Goal: Task Accomplishment & Management: Use online tool/utility

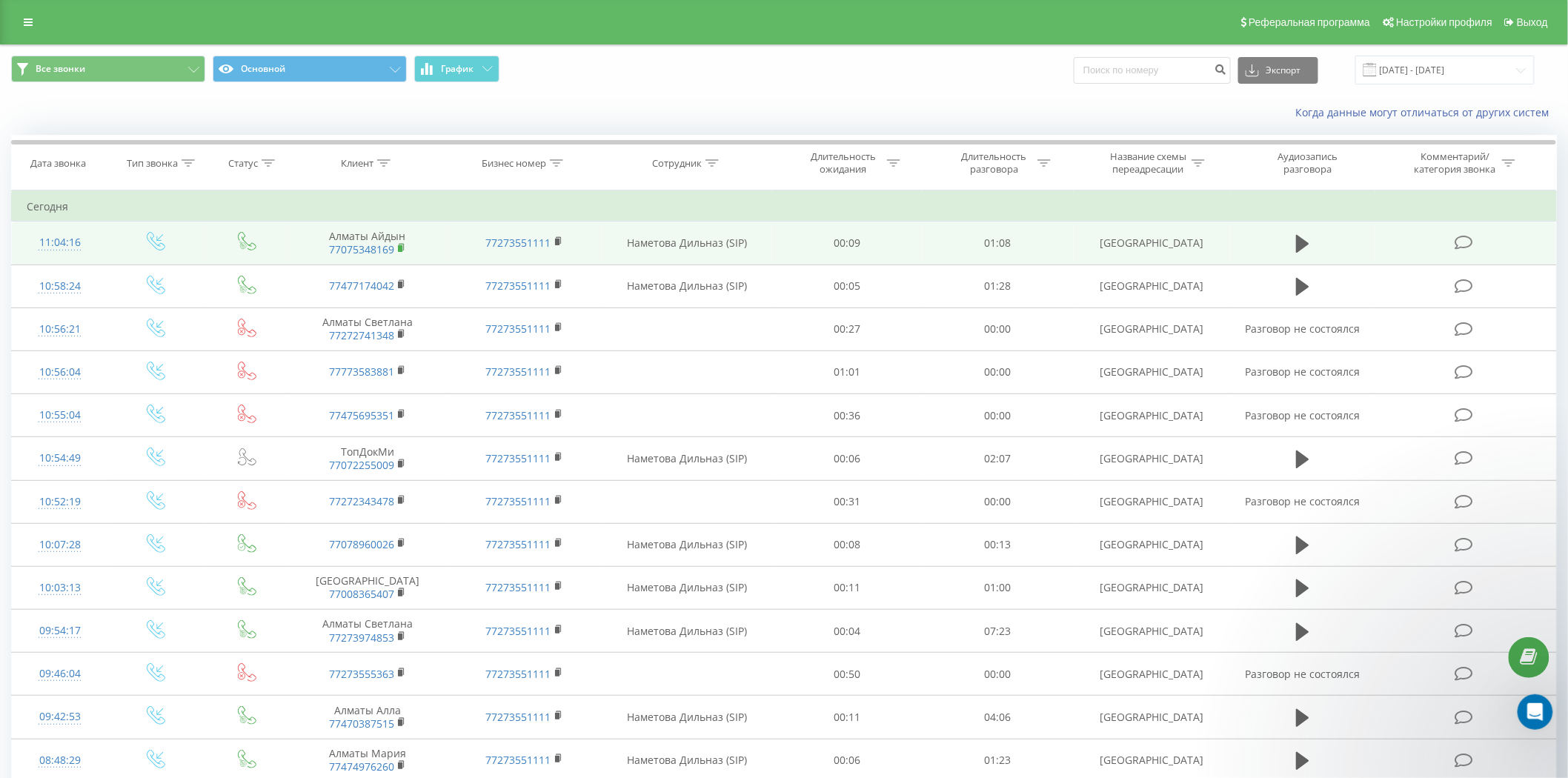
click at [402, 246] on rect at bounding box center [400, 249] width 5 height 6
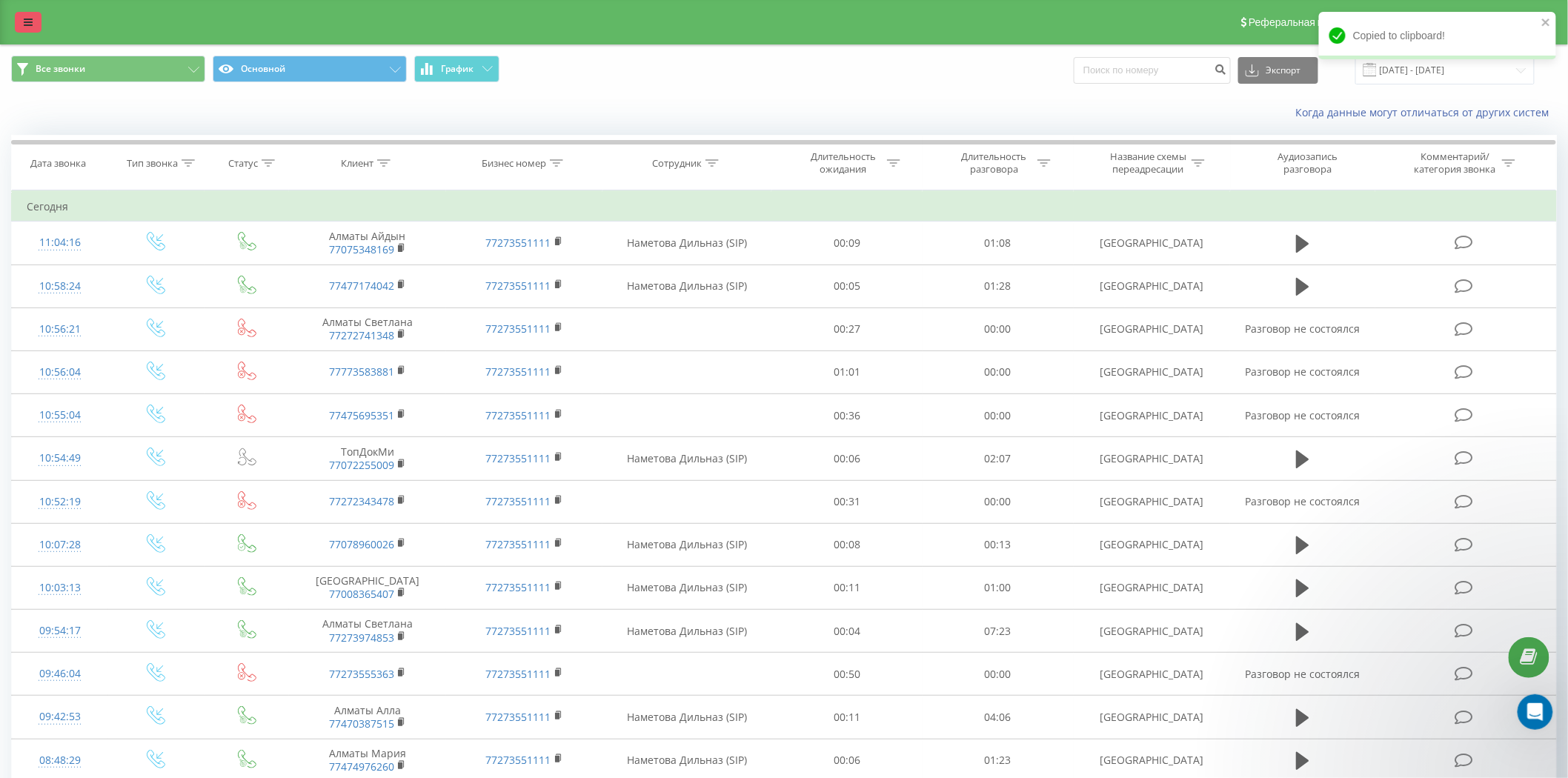
click at [35, 20] on link at bounding box center [28, 22] width 27 height 20
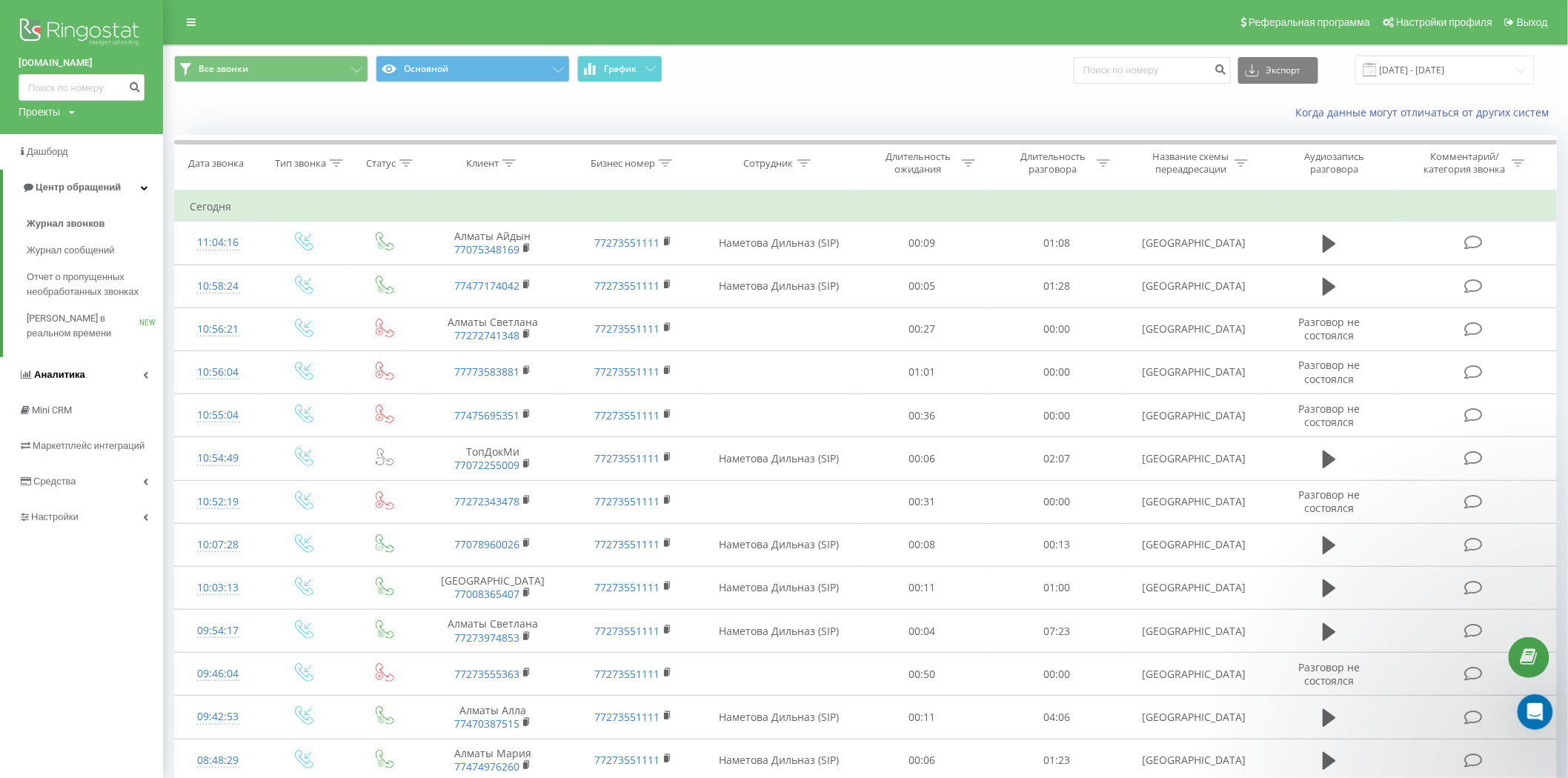
click at [97, 361] on link "Аналитика" at bounding box center [82, 375] width 163 height 35
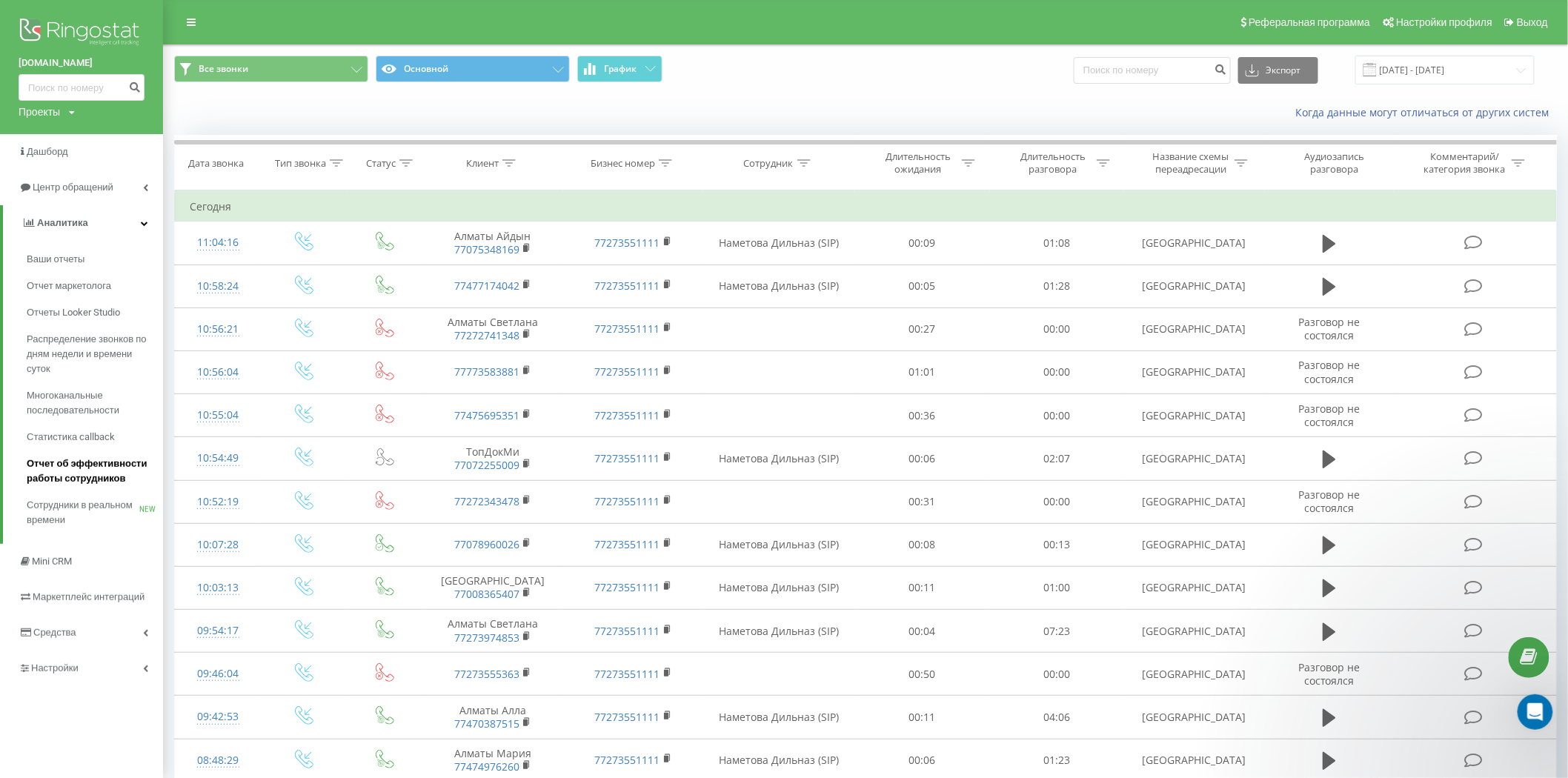
click at [109, 467] on span "Отчет об эффективности работы сотрудников" at bounding box center [91, 471] width 129 height 30
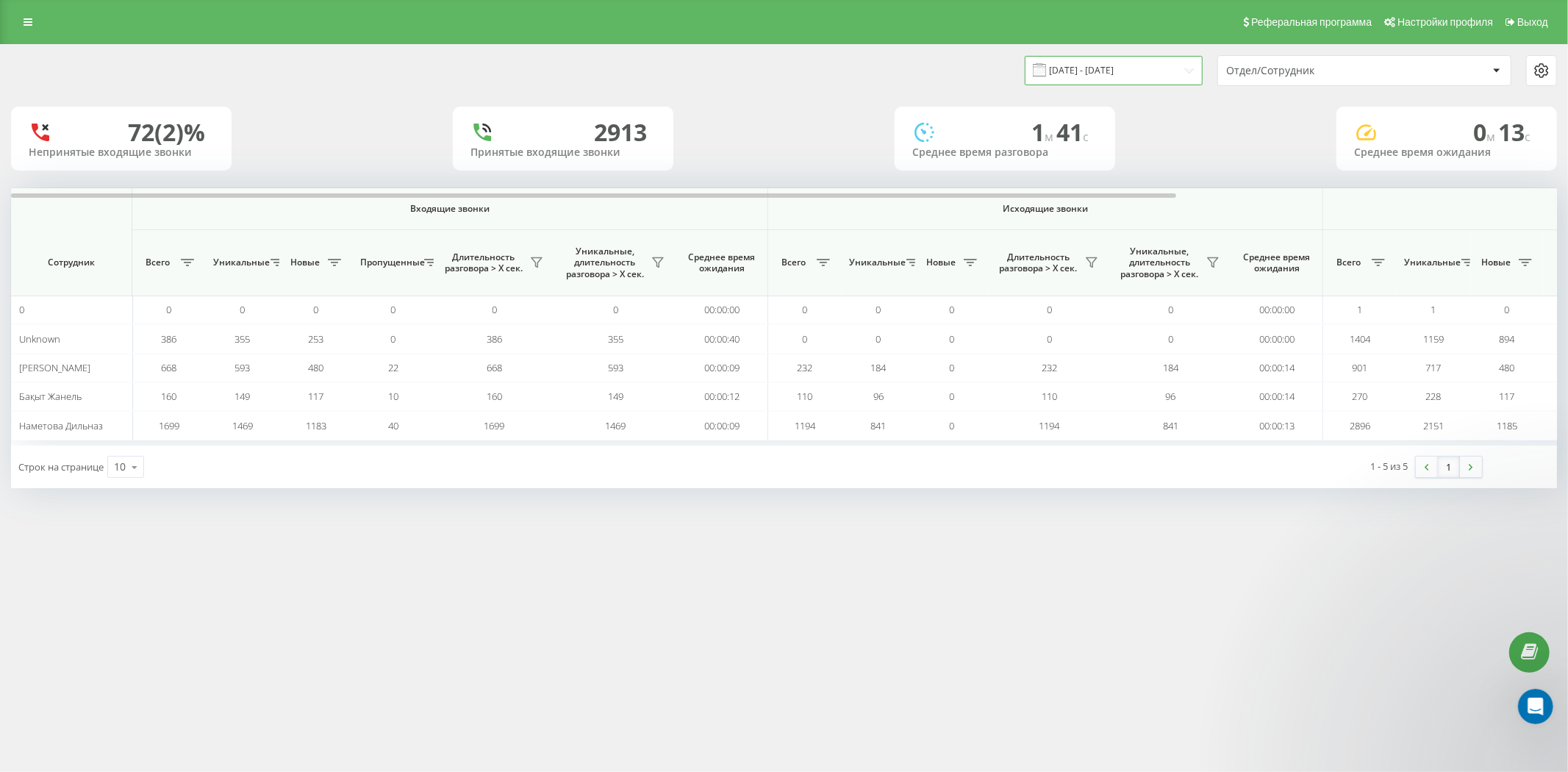
click at [1116, 72] on input "[DATE] - [DATE]" at bounding box center [1113, 70] width 177 height 29
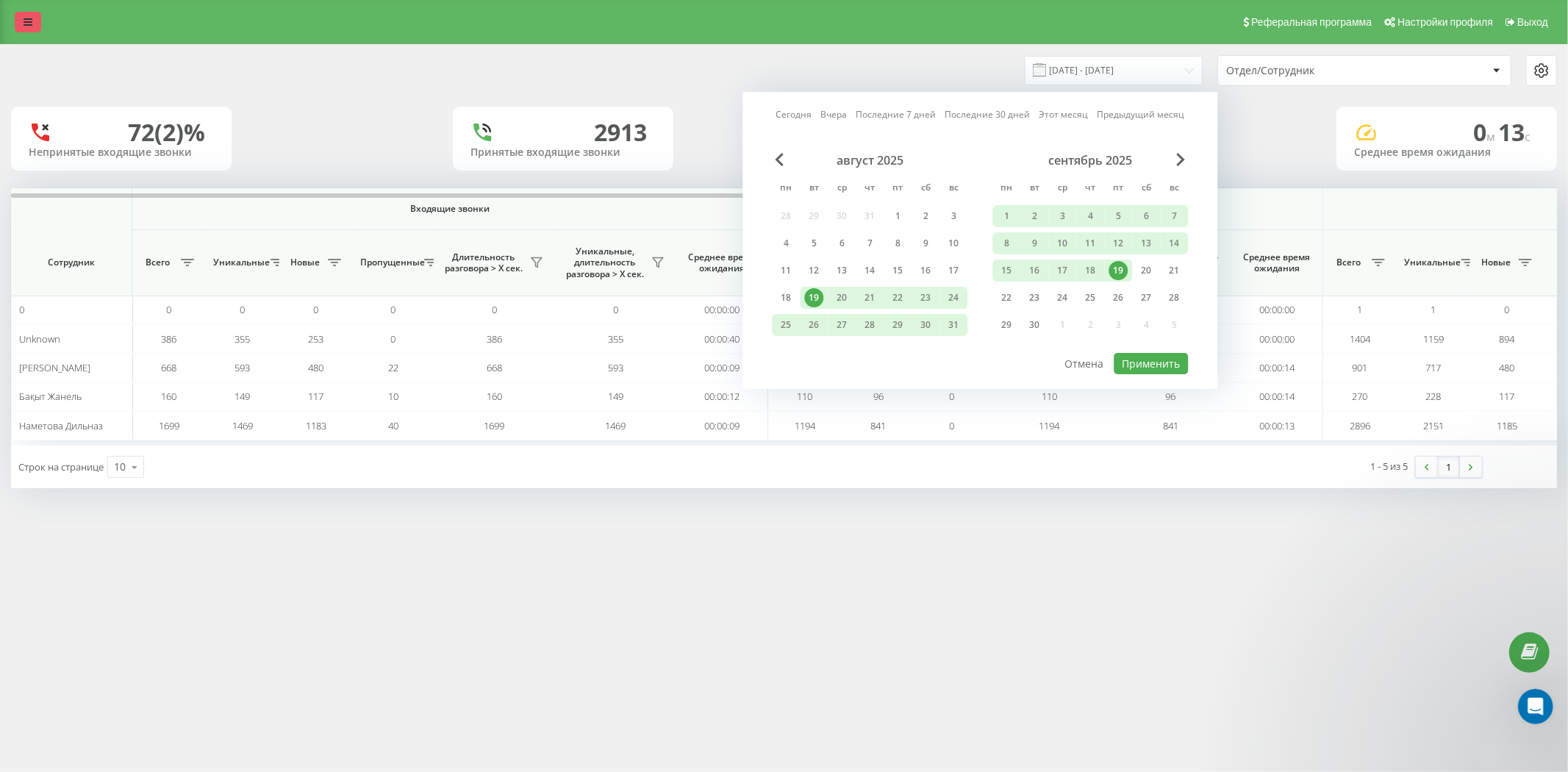
click at [22, 28] on link at bounding box center [28, 22] width 27 height 20
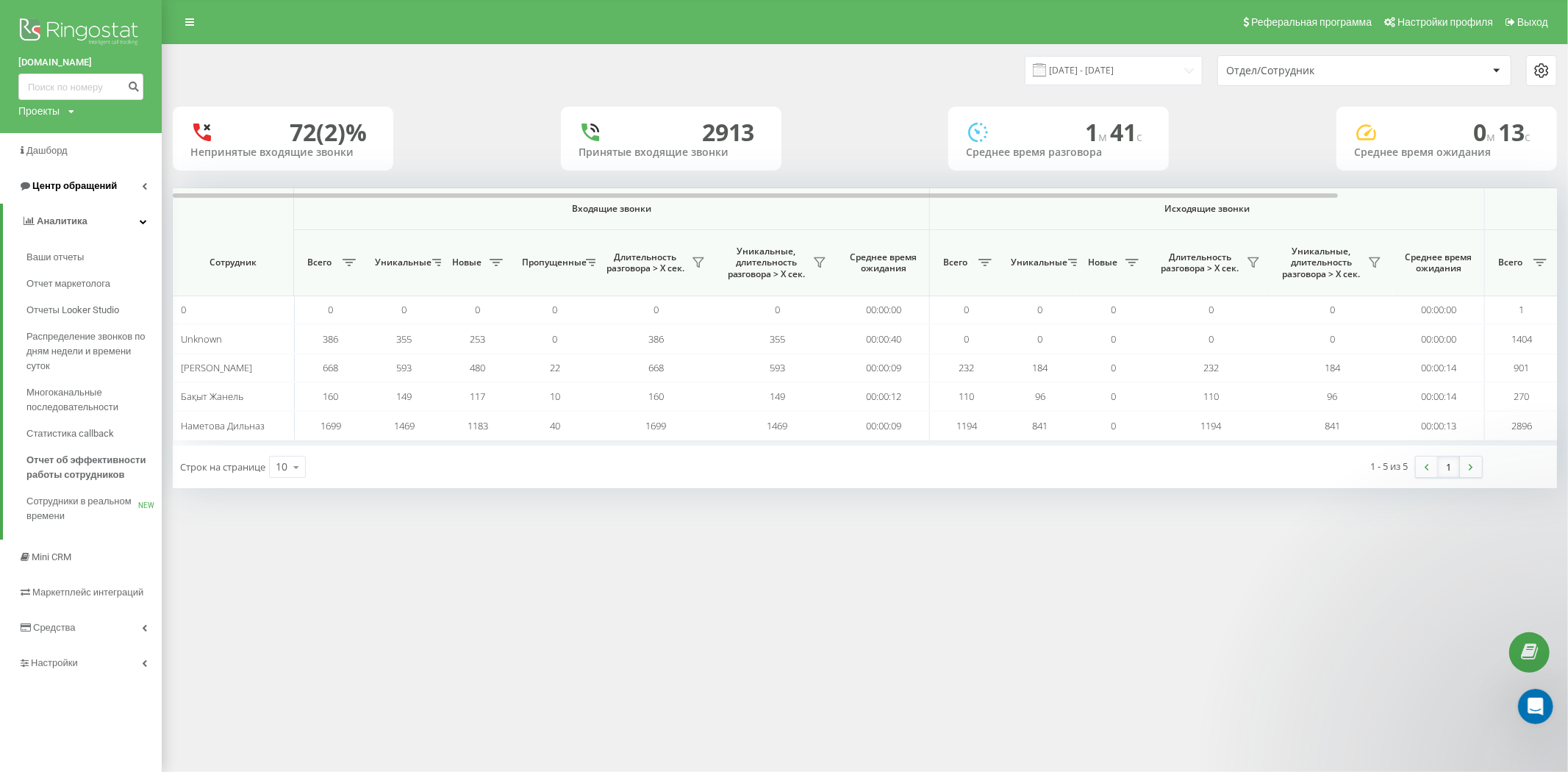
click at [83, 184] on span "Центр обращений" at bounding box center [74, 186] width 85 height 11
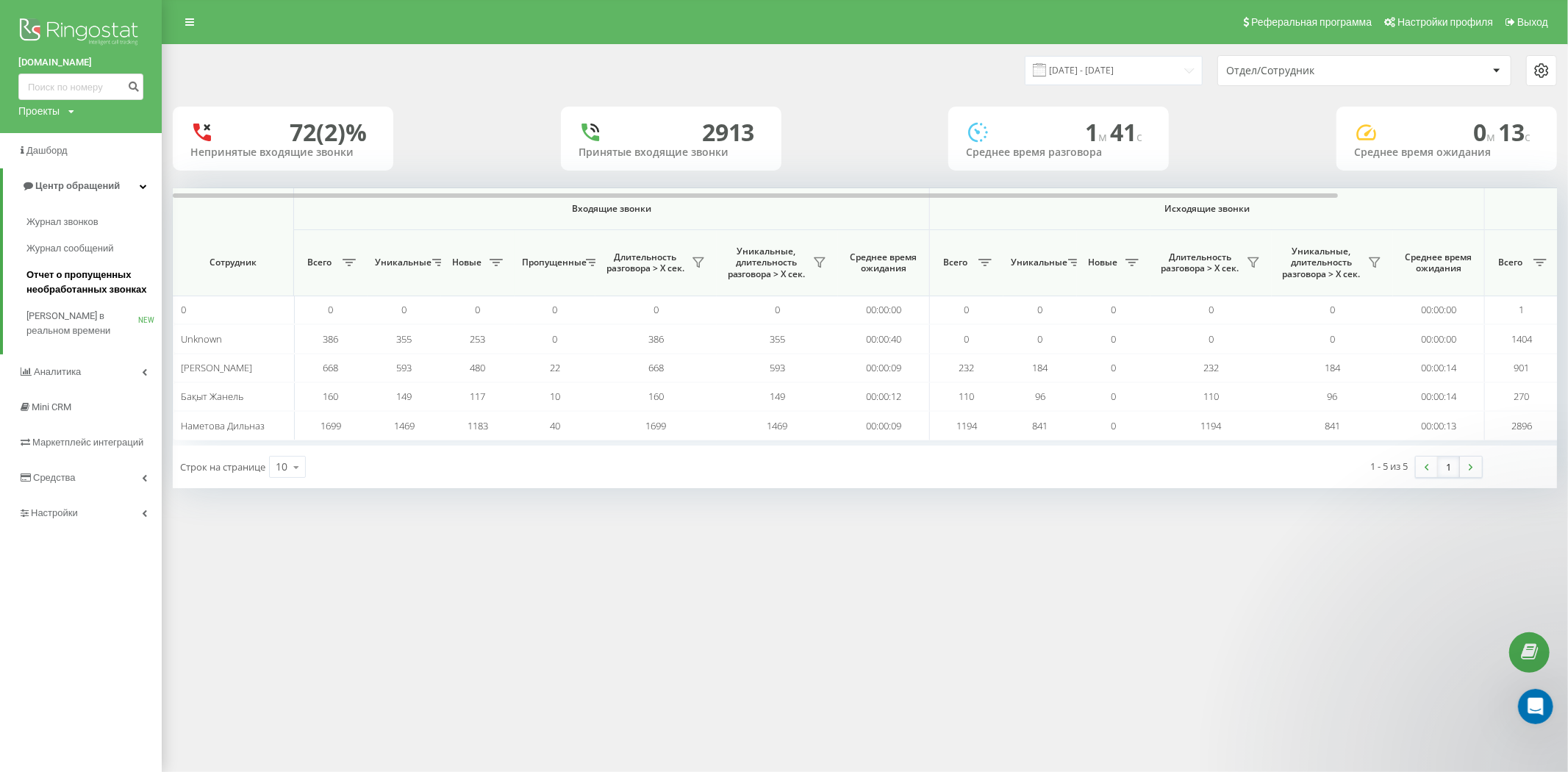
click at [97, 276] on span "Отчет о пропущенных необработанных звонках" at bounding box center [90, 282] width 128 height 29
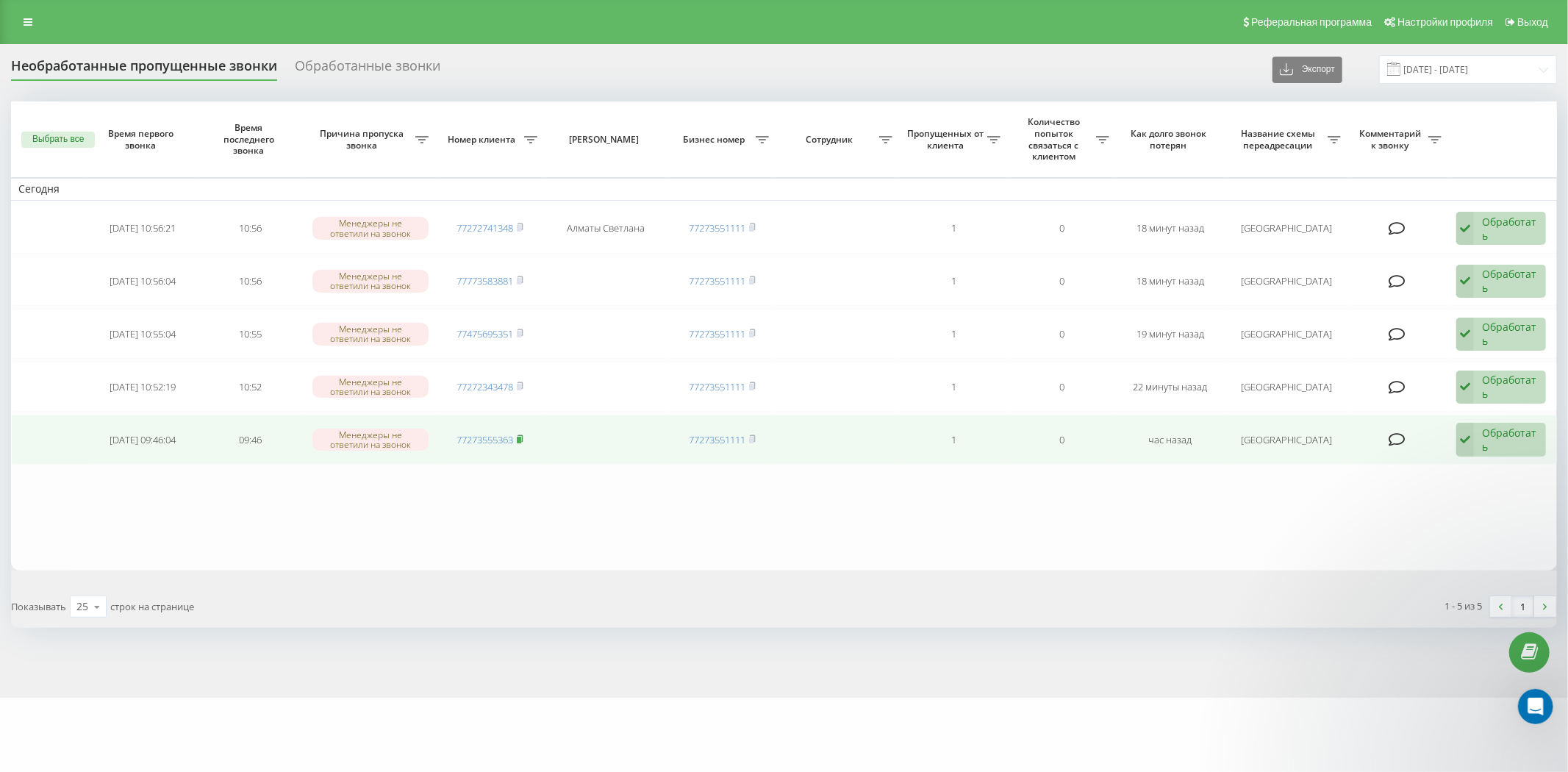
click at [520, 433] on span at bounding box center [520, 440] width 6 height 13
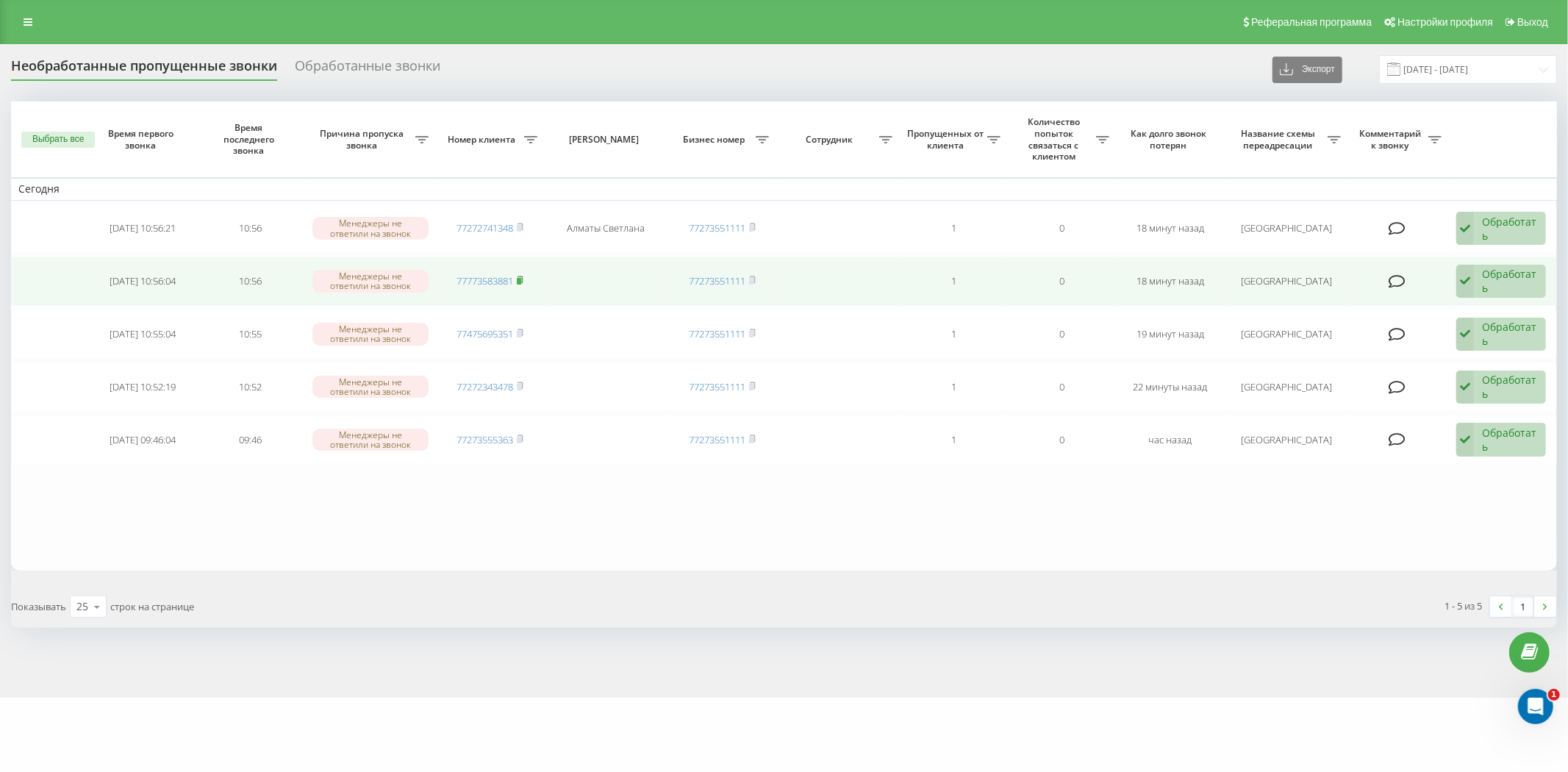
click at [523, 283] on icon at bounding box center [520, 281] width 6 height 9
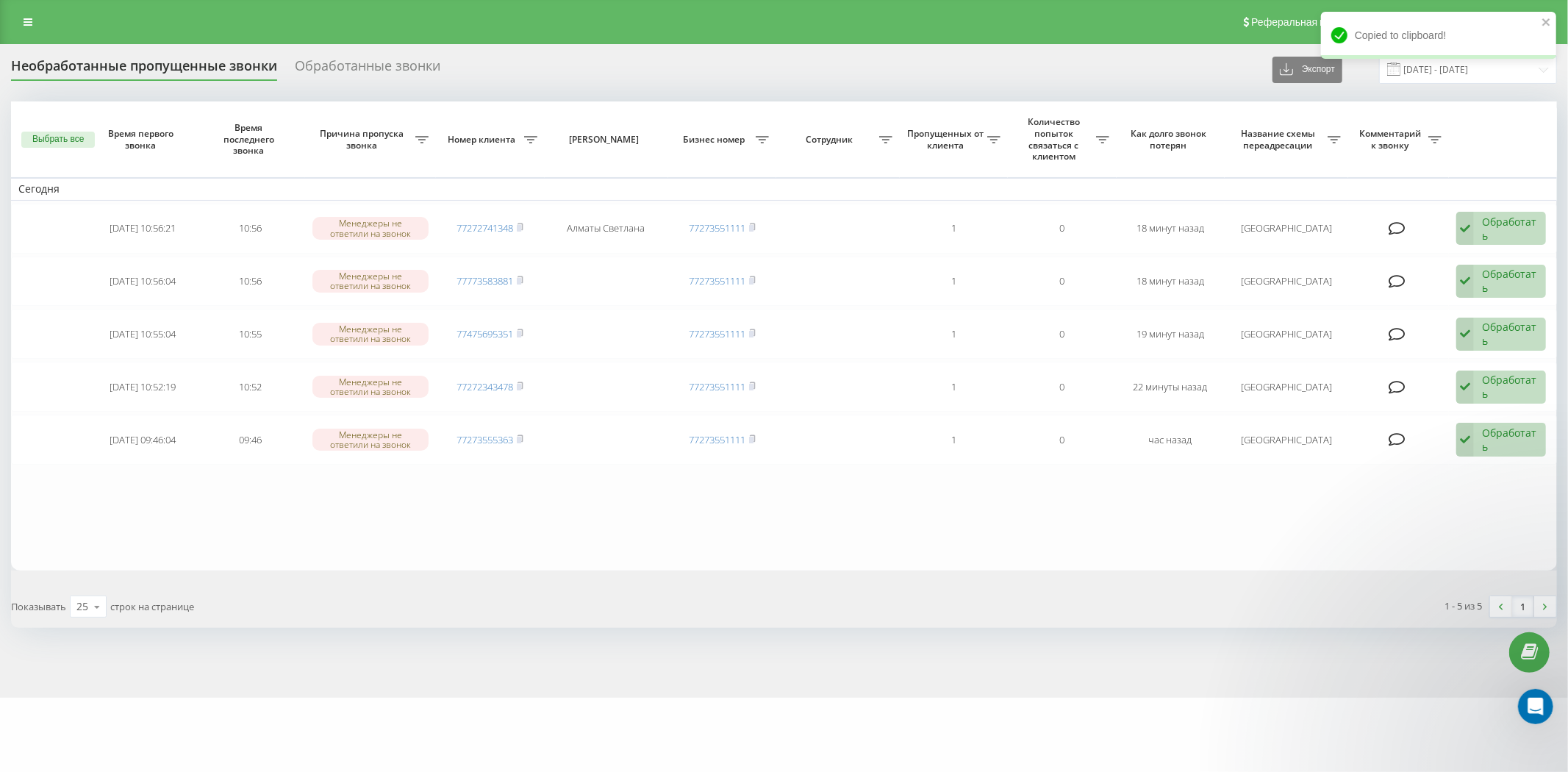
click at [1514, 197] on td "Сегодня" at bounding box center [784, 189] width 1546 height 22
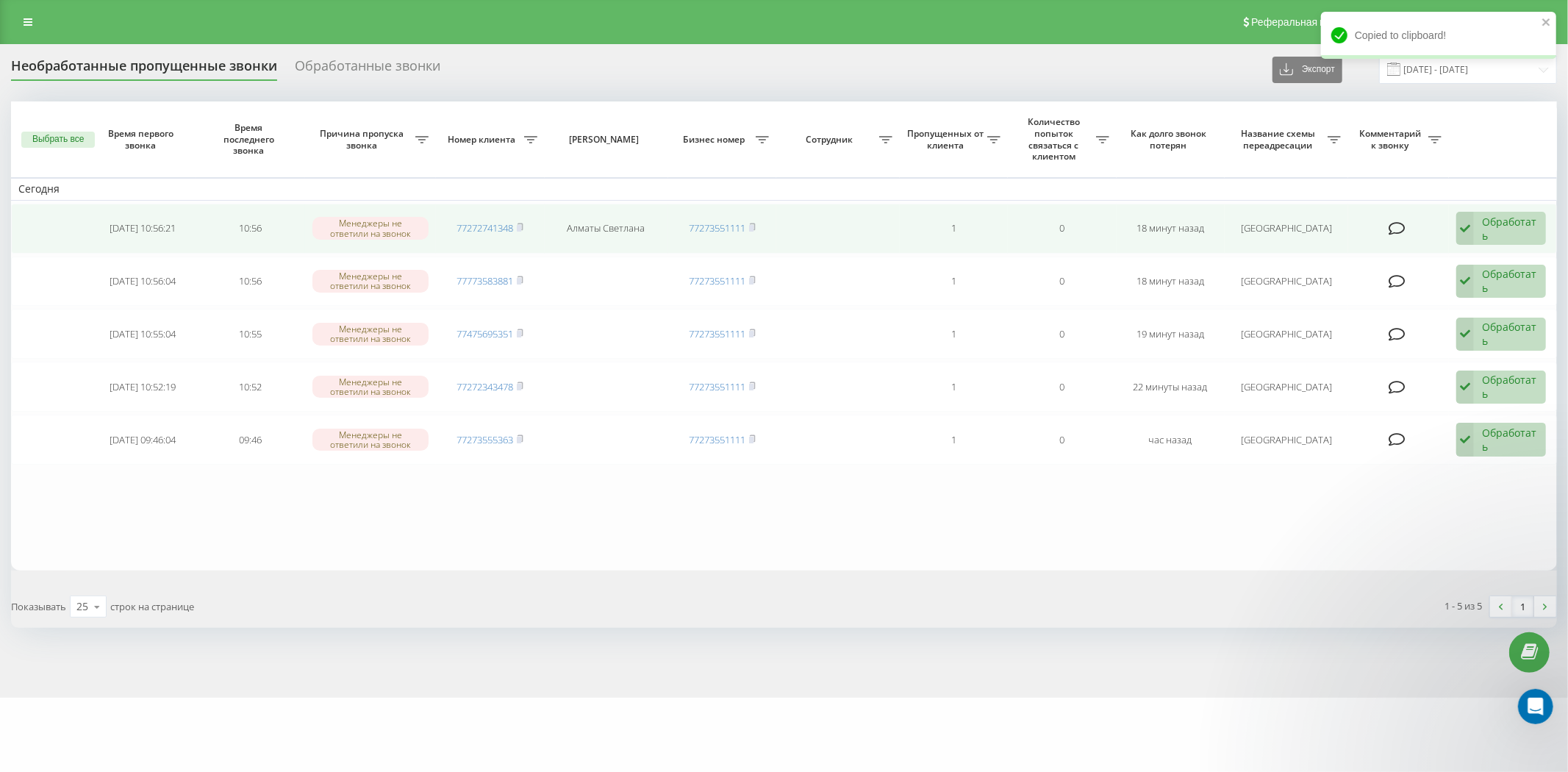
click at [1506, 231] on div "Обработать" at bounding box center [1509, 228] width 56 height 28
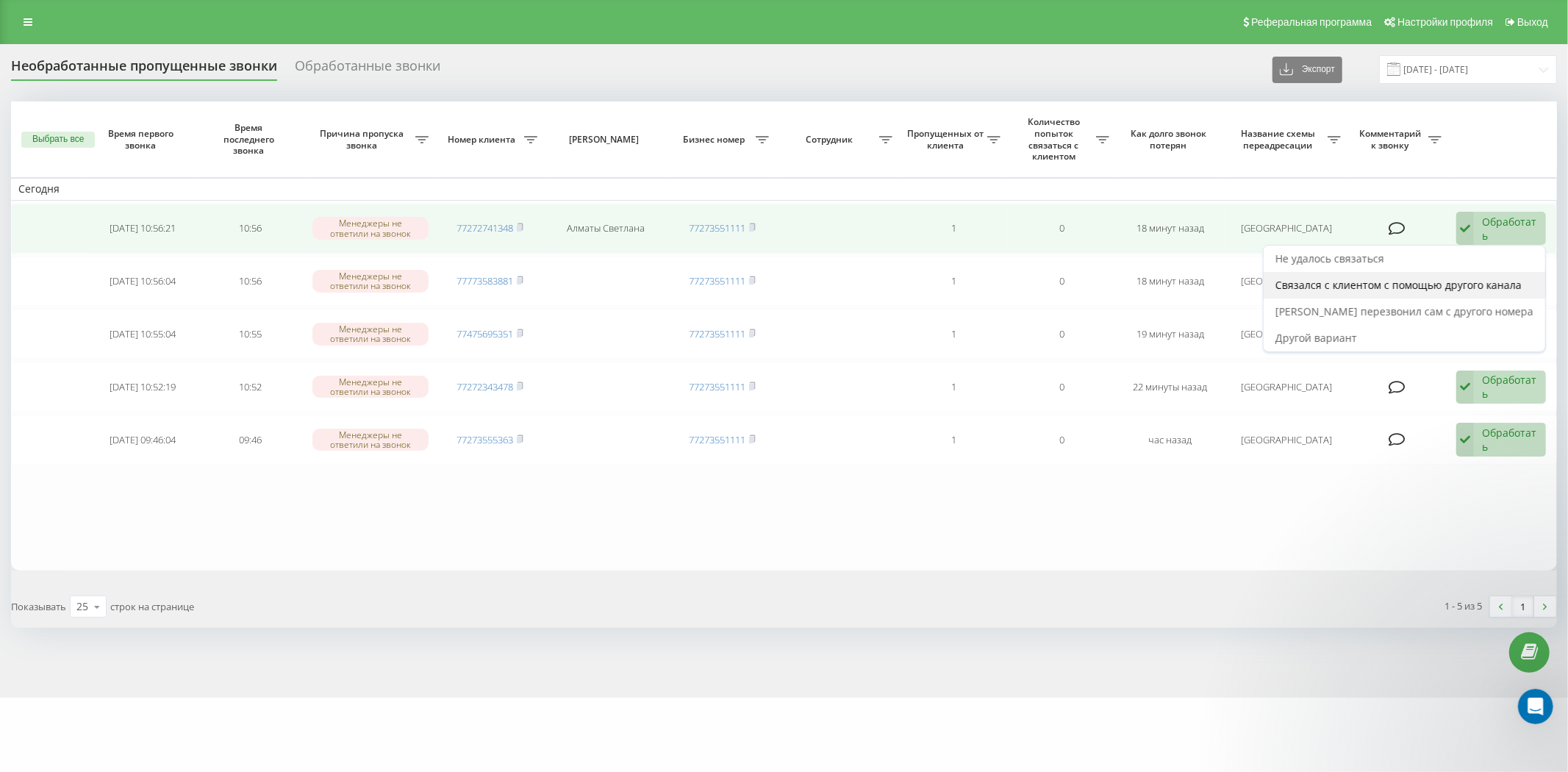
click at [1395, 280] on span "Связался с клиентом с помощью другого канала" at bounding box center [1399, 284] width 246 height 14
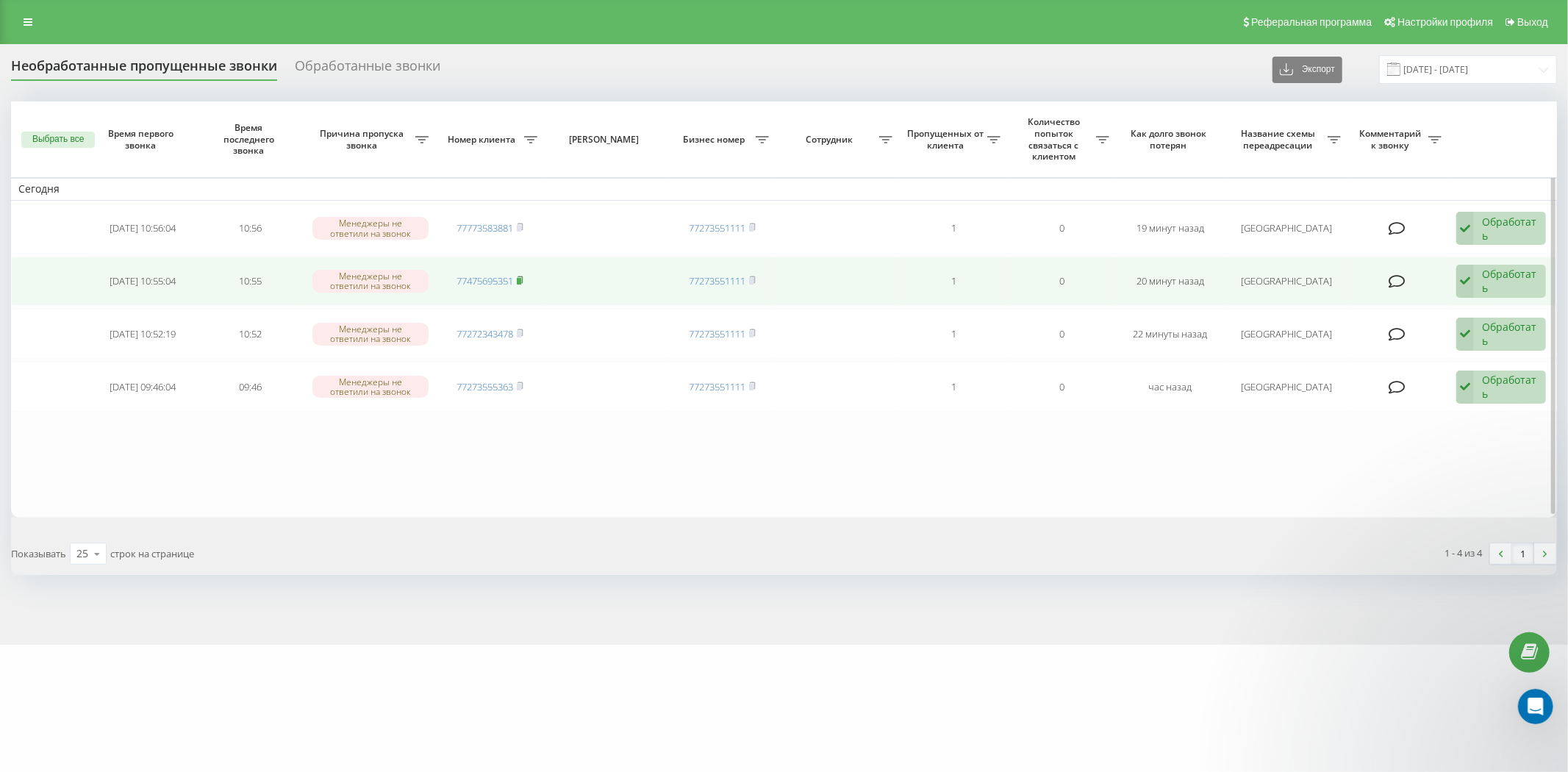
click at [523, 282] on icon at bounding box center [520, 281] width 6 height 9
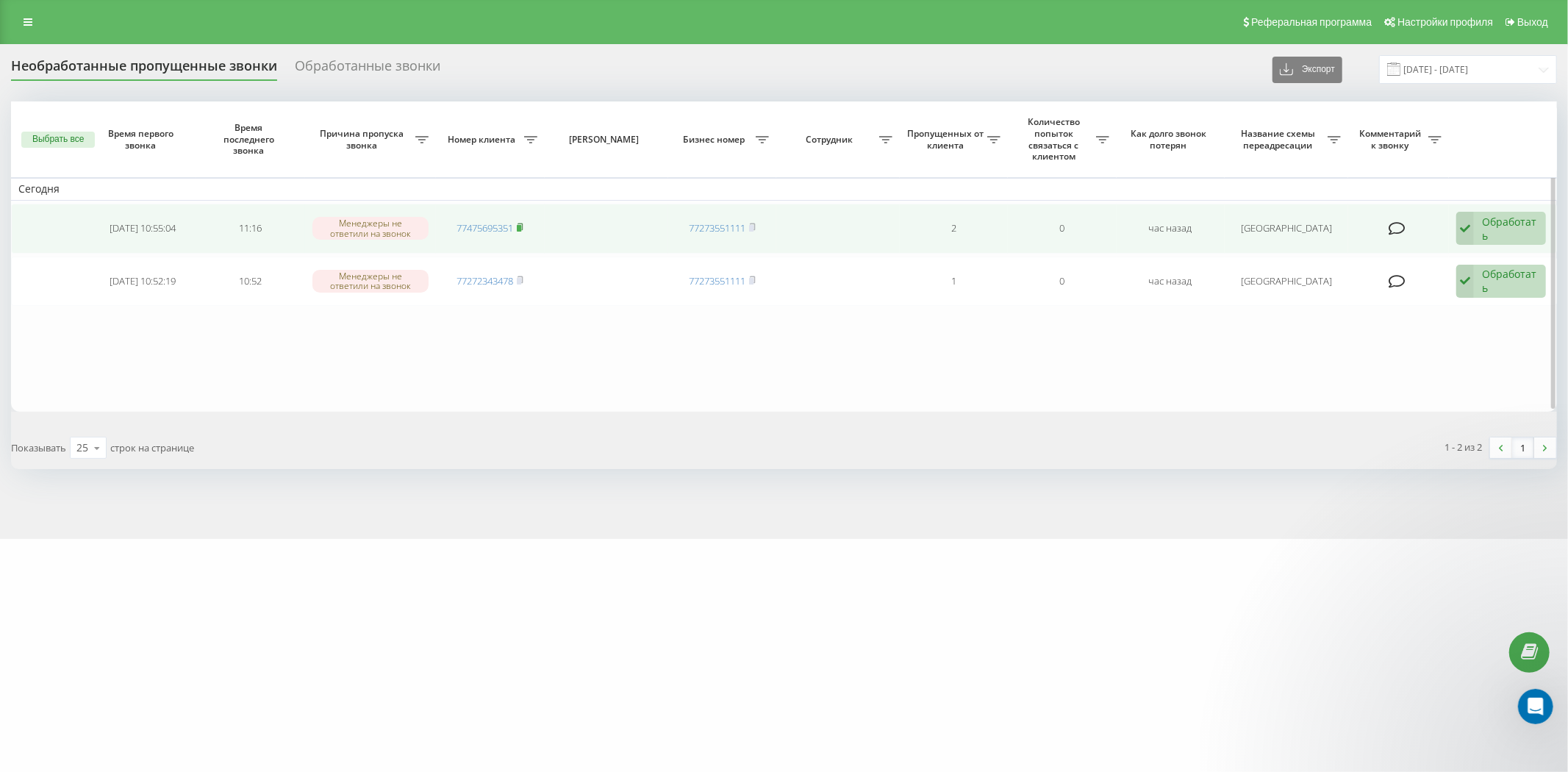
click at [521, 225] on rect at bounding box center [519, 228] width 5 height 6
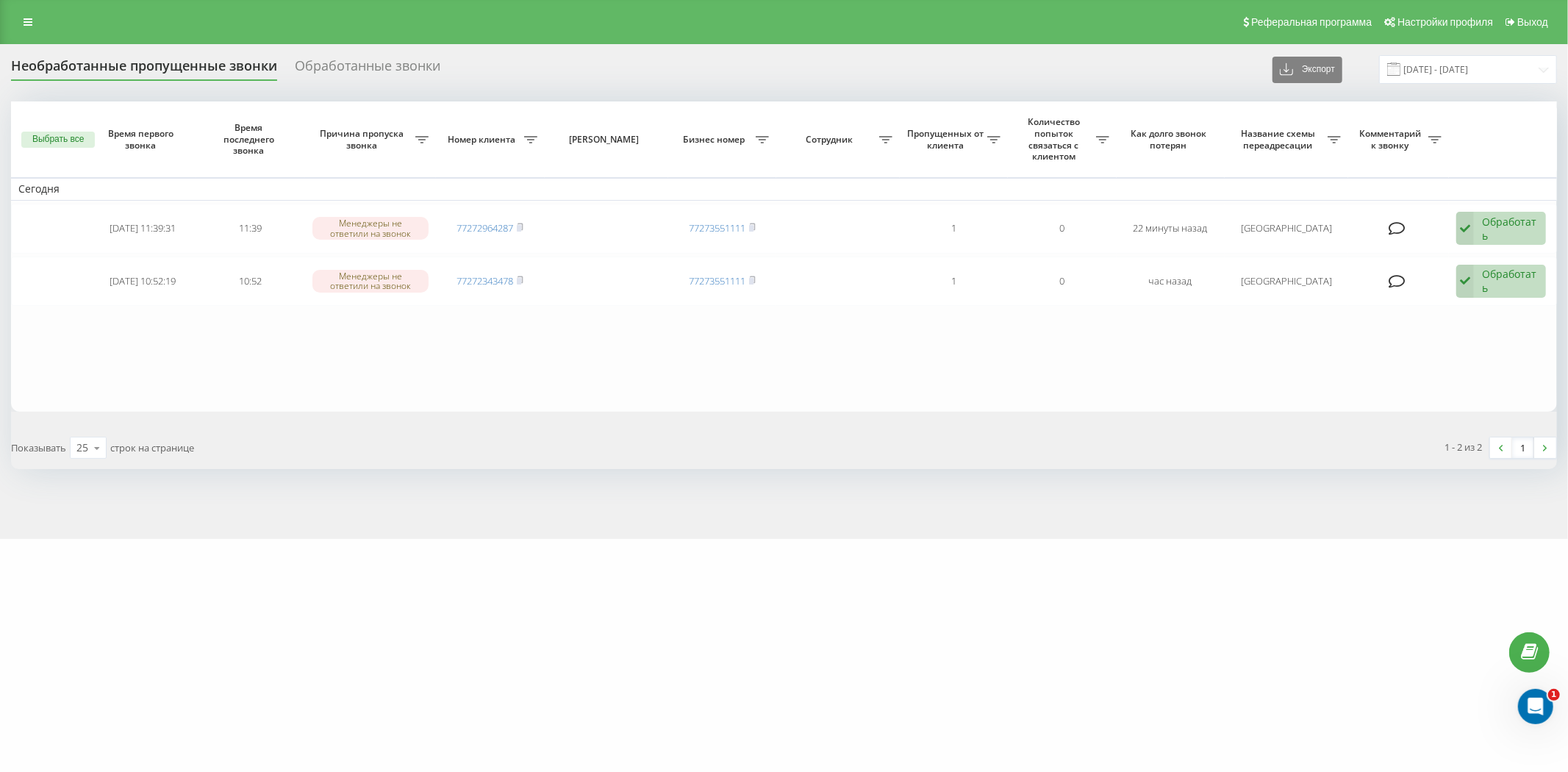
click at [518, 280] on span "77272343478" at bounding box center [489, 281] width 67 height 13
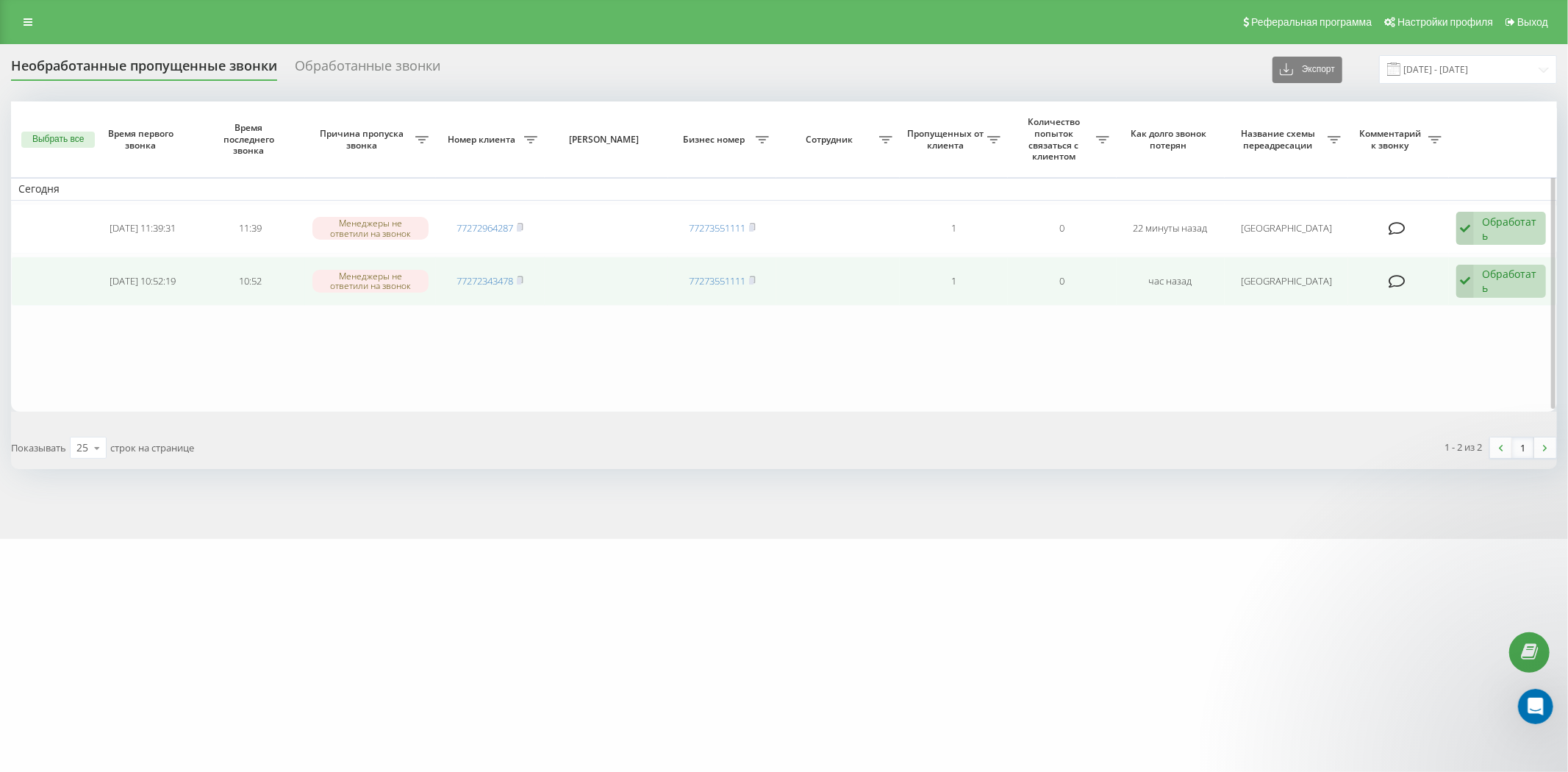
click at [527, 278] on td "77272343478" at bounding box center [489, 282] width 108 height 50
click at [523, 283] on icon at bounding box center [520, 281] width 6 height 9
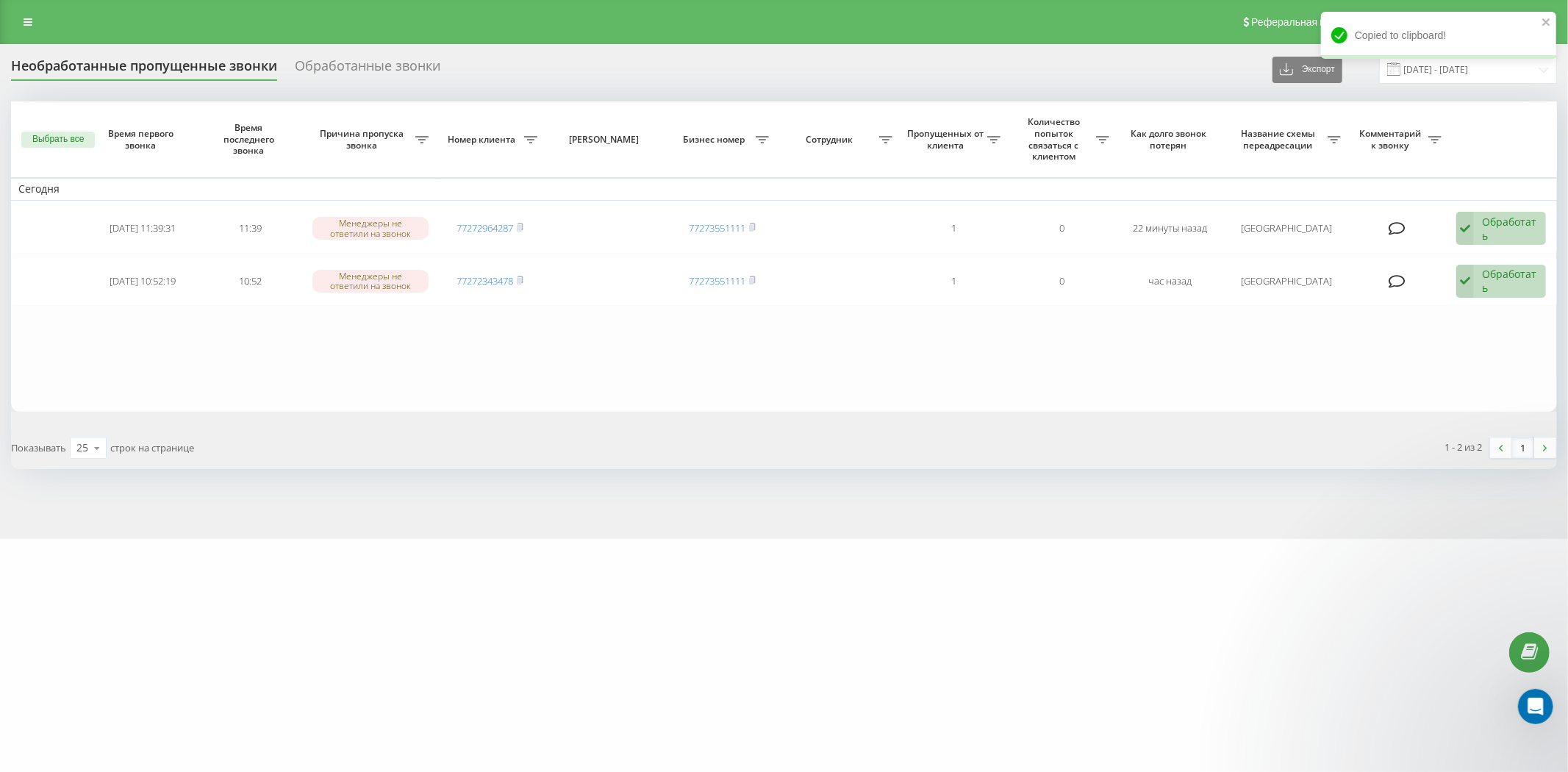
click at [912, 580] on div "emirmed.kz Проекты emirmed.kz Дашборд Центр обращений Журнал звонков Журнал соо…" at bounding box center [784, 386] width 1568 height 772
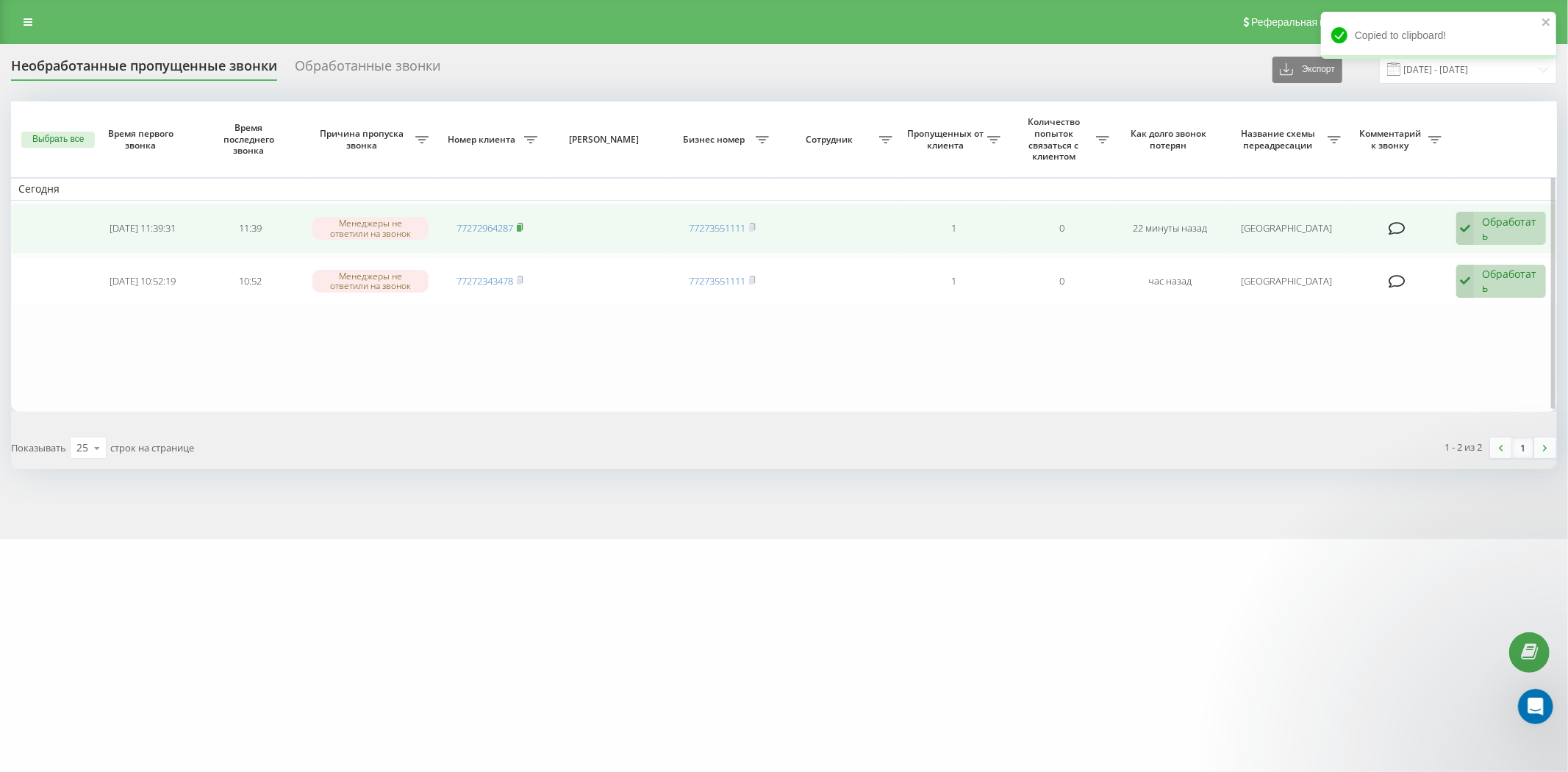
click at [520, 226] on rect at bounding box center [519, 228] width 5 height 6
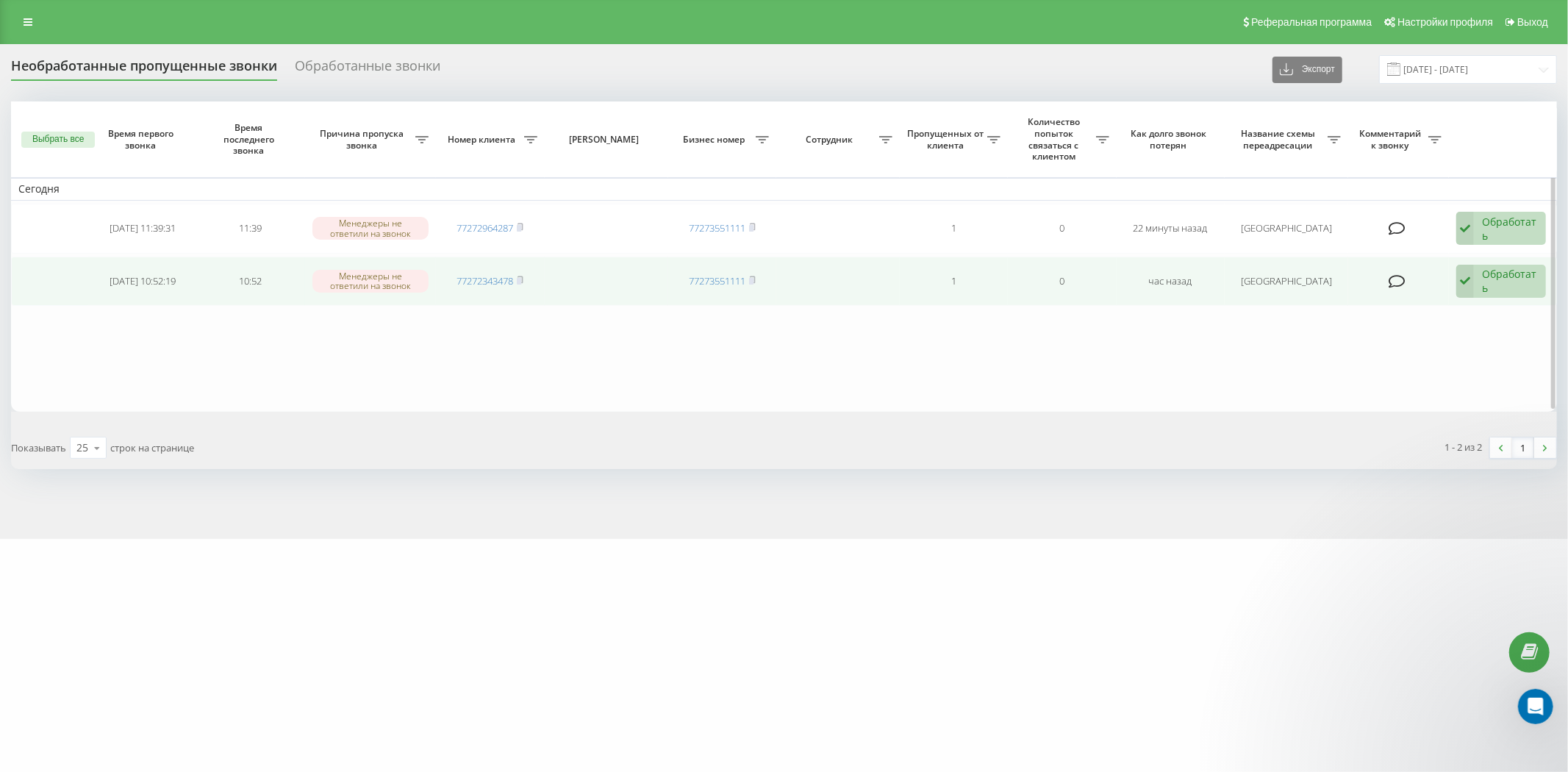
click at [1529, 273] on div "Обработать" at bounding box center [1509, 281] width 56 height 28
click at [523, 282] on icon at bounding box center [520, 281] width 6 height 9
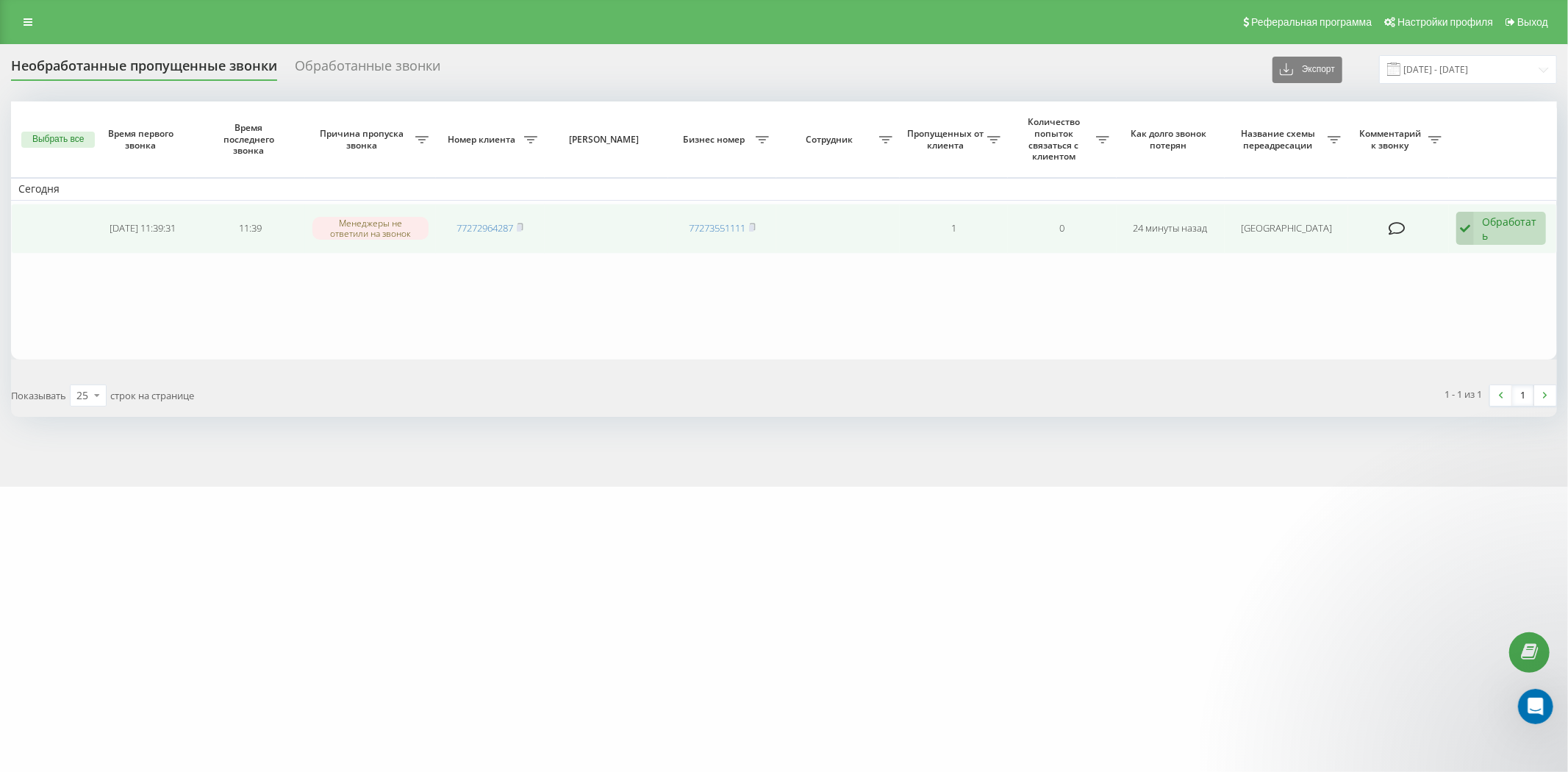
click at [1494, 229] on div "Обработать" at bounding box center [1509, 228] width 56 height 28
click at [1384, 262] on span "Не удалось связаться" at bounding box center [1330, 258] width 109 height 14
